Goal: Check status: Check status

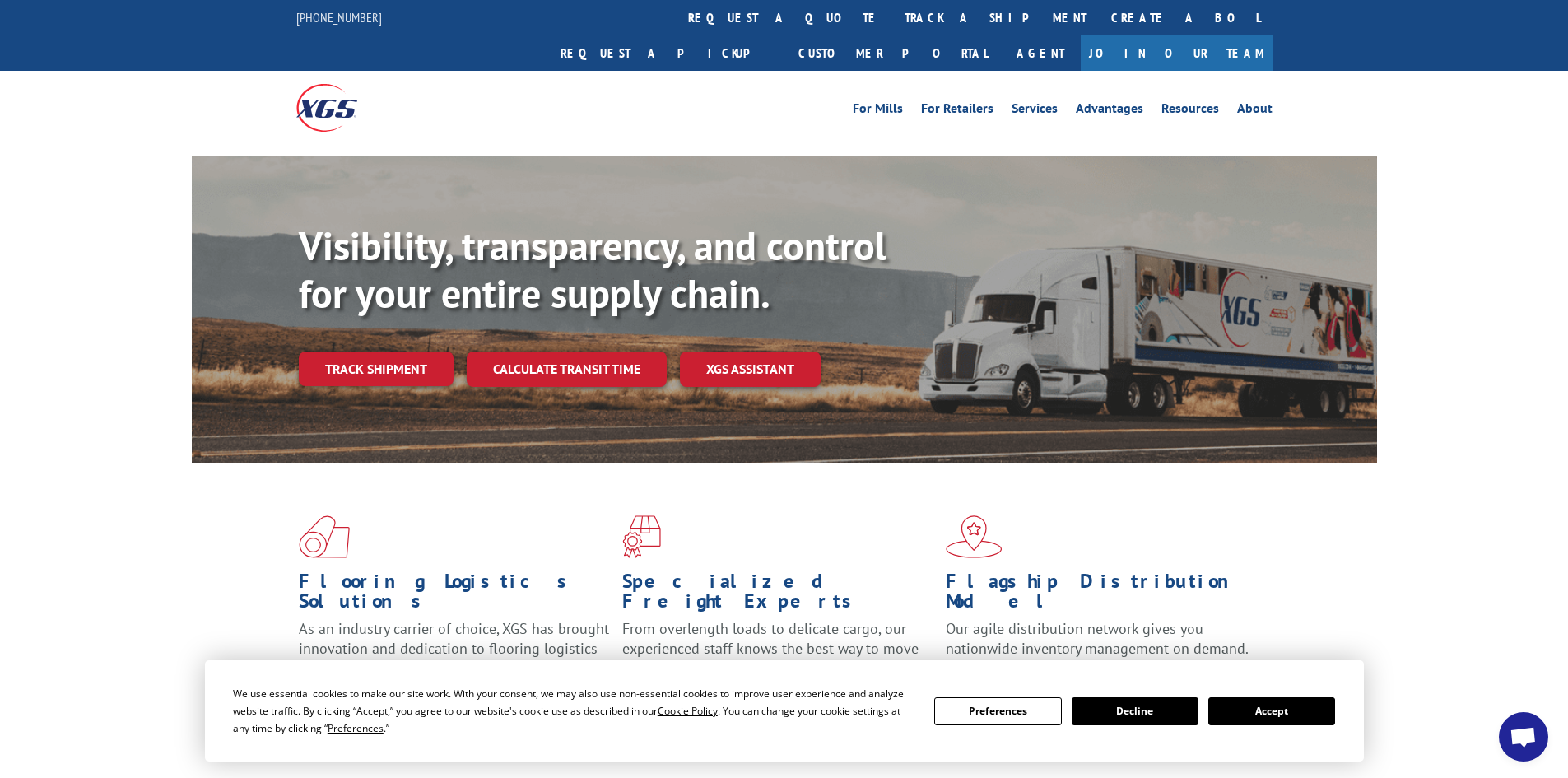
click at [1285, 725] on div "We use essential cookies to make our site work. With your consent, we may also …" at bounding box center [784, 711] width 1102 height 52
click at [1288, 714] on button "Accept" at bounding box center [1272, 711] width 127 height 28
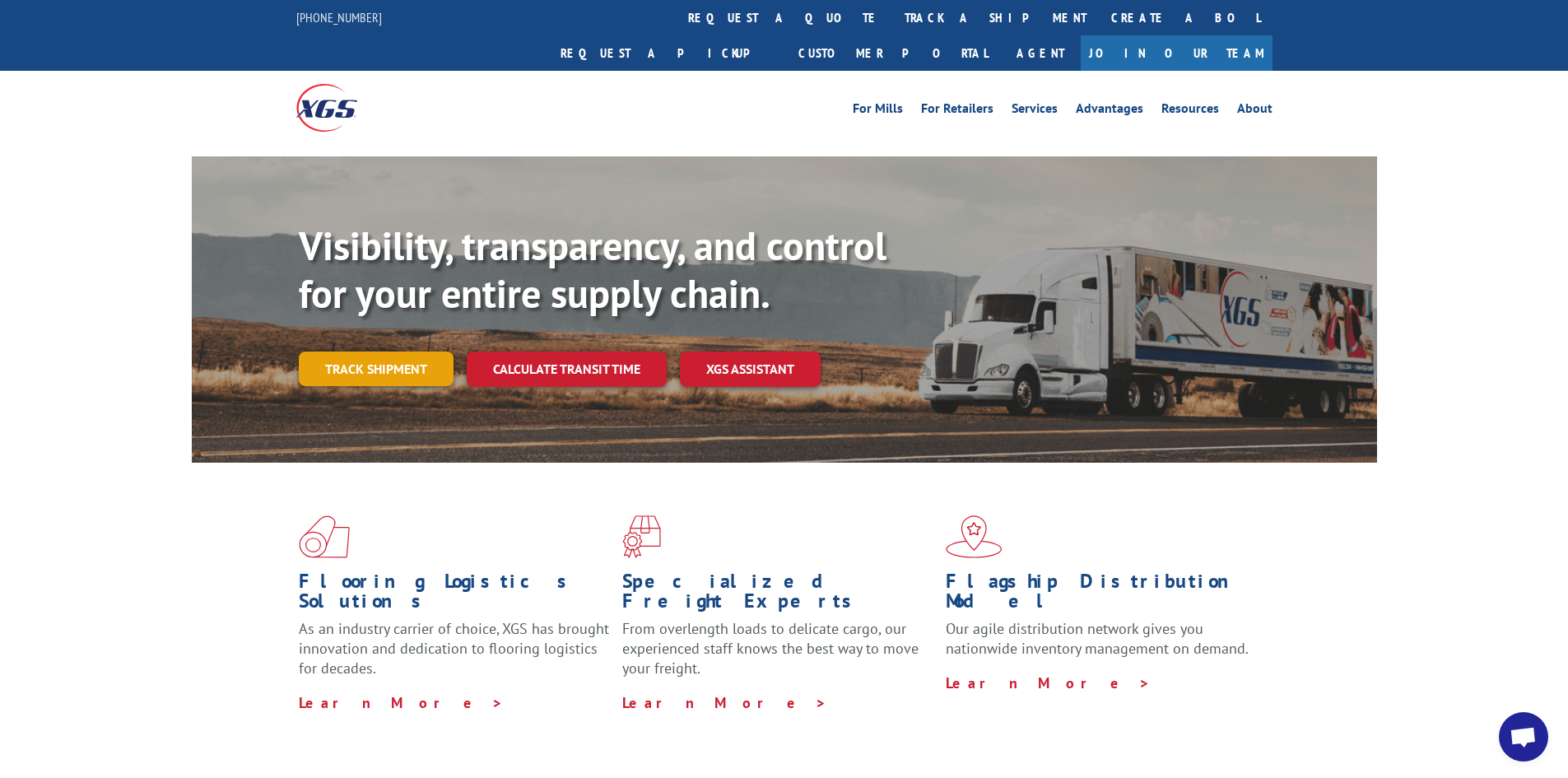
click at [318, 352] on link "Track shipment" at bounding box center [376, 369] width 155 height 35
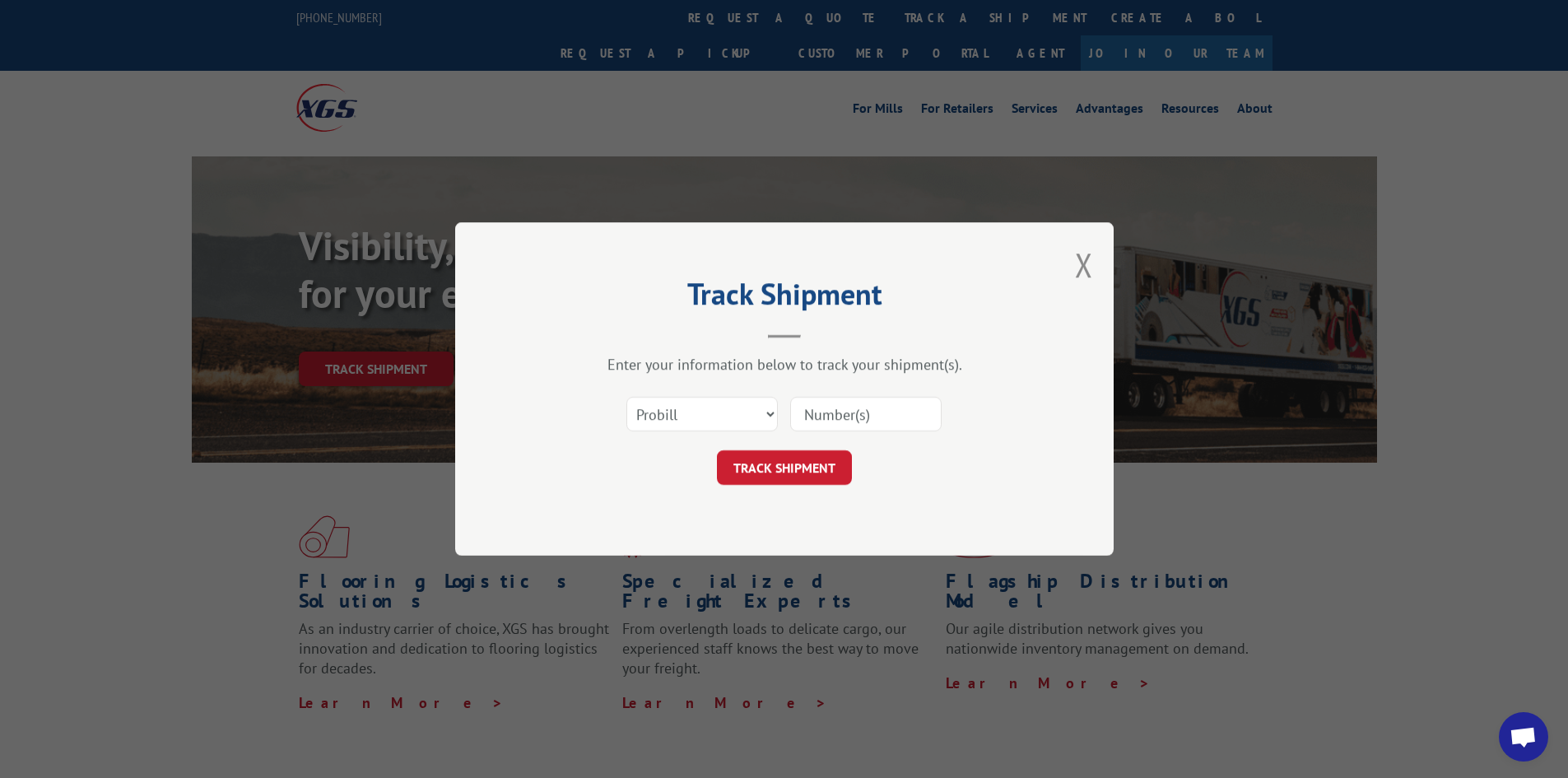
click at [851, 418] on input at bounding box center [866, 414] width 151 height 35
paste input "17523854"
type input "17523854"
click at [774, 471] on button "TRACK SHIPMENT" at bounding box center [784, 467] width 135 height 35
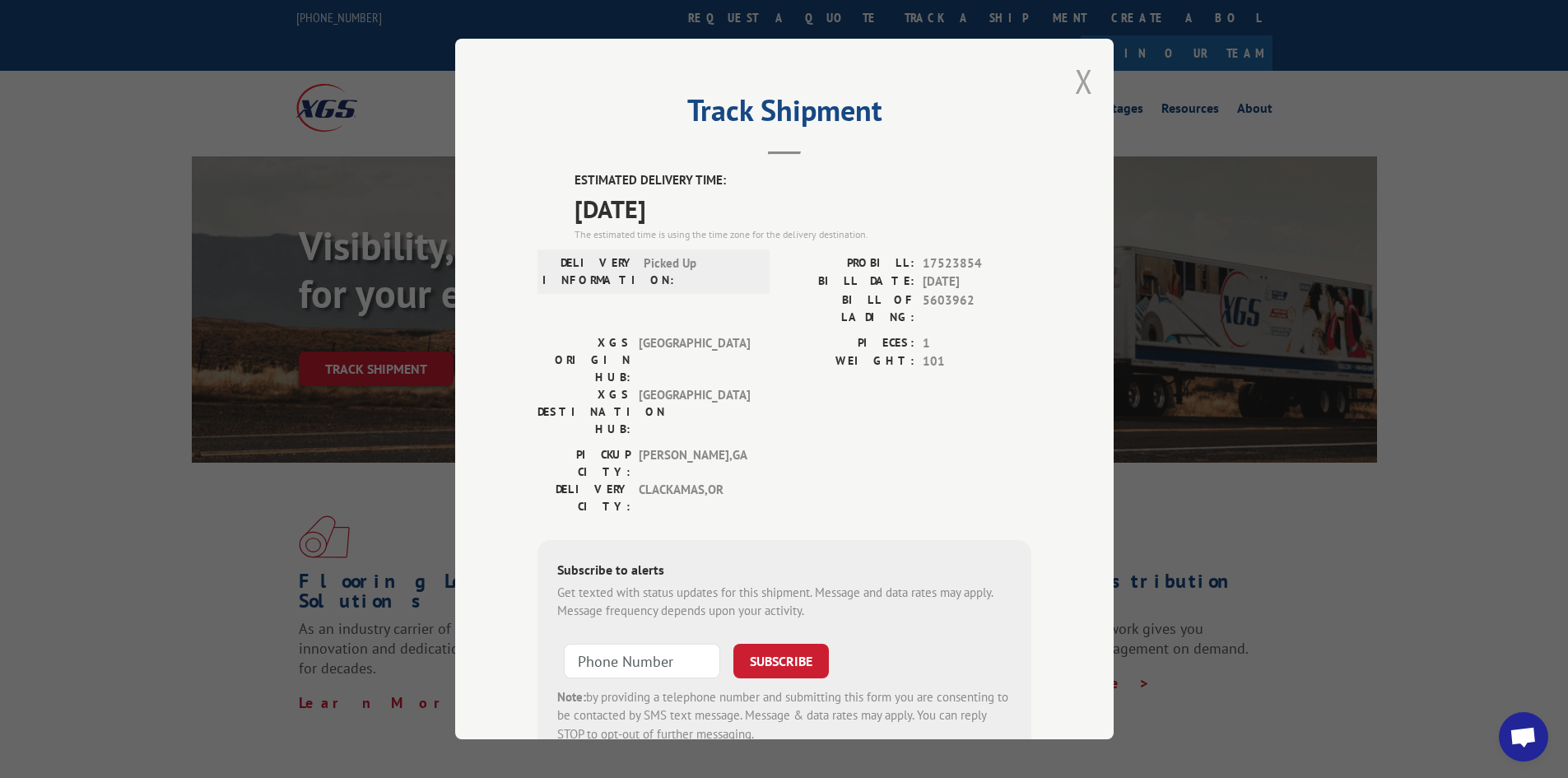
click at [1076, 83] on button "Close modal" at bounding box center [1083, 81] width 18 height 44
